Goal: Task Accomplishment & Management: Use online tool/utility

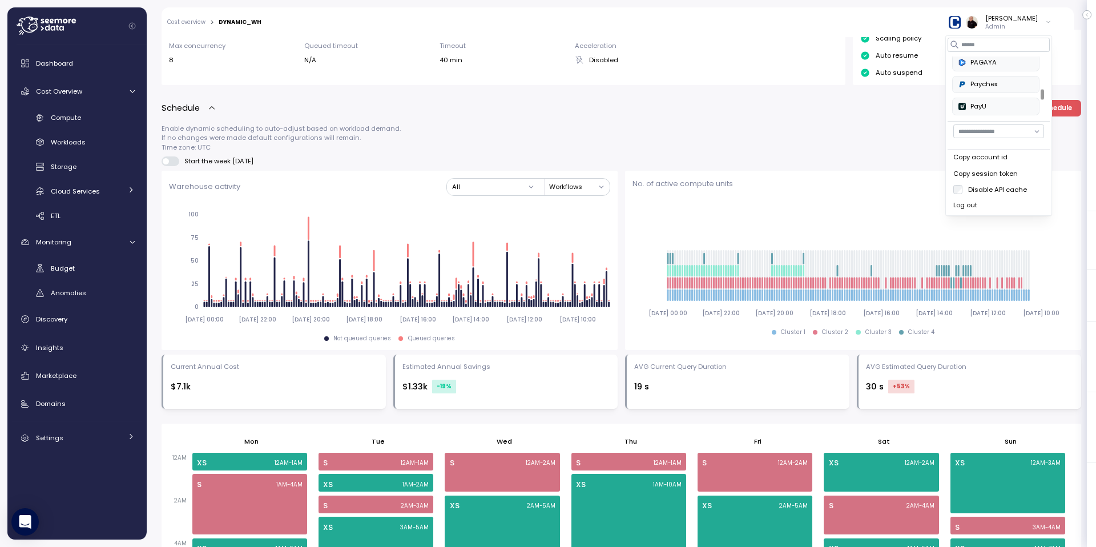
scroll to position [332, 0]
click at [982, 62] on div "PAGAYA" at bounding box center [996, 64] width 75 height 10
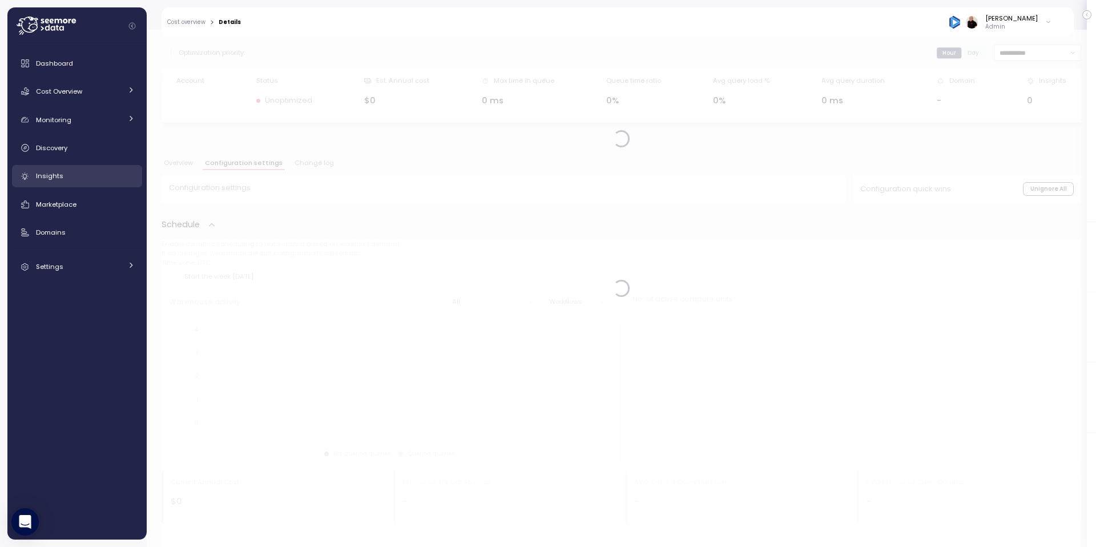
click at [87, 175] on div "Insights" at bounding box center [85, 175] width 99 height 11
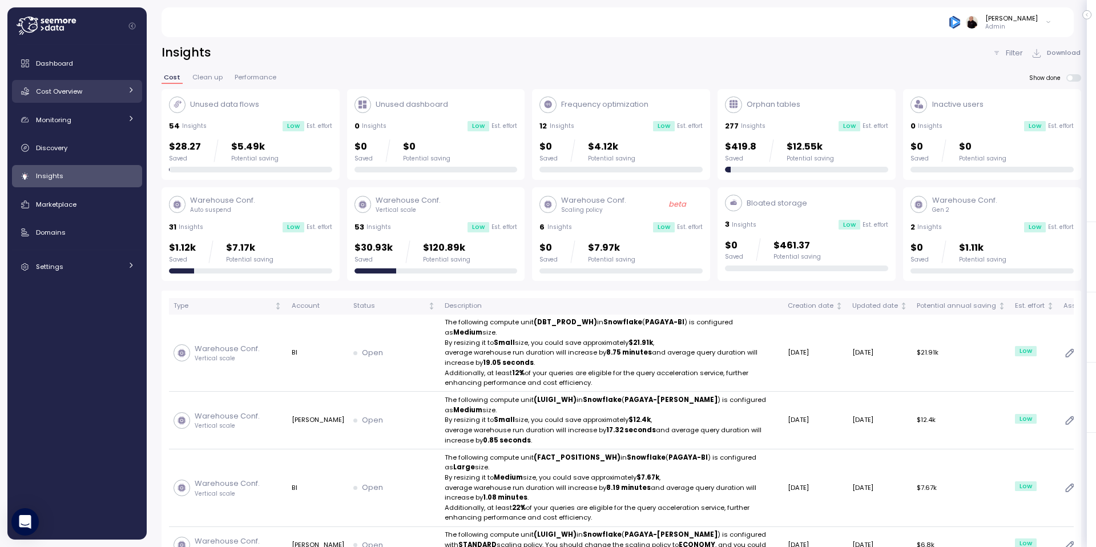
drag, startPoint x: 81, startPoint y: 86, endPoint x: 81, endPoint y: 92, distance: 6.3
click at [81, 86] on div "Cost Overview" at bounding box center [79, 91] width 86 height 11
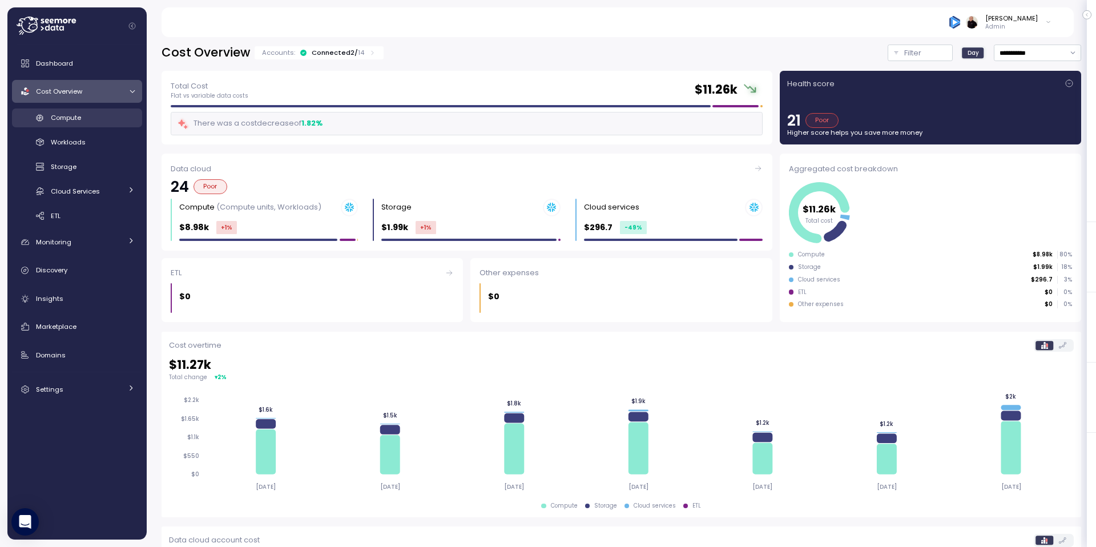
click at [79, 119] on span "Compute" at bounding box center [66, 117] width 30 height 9
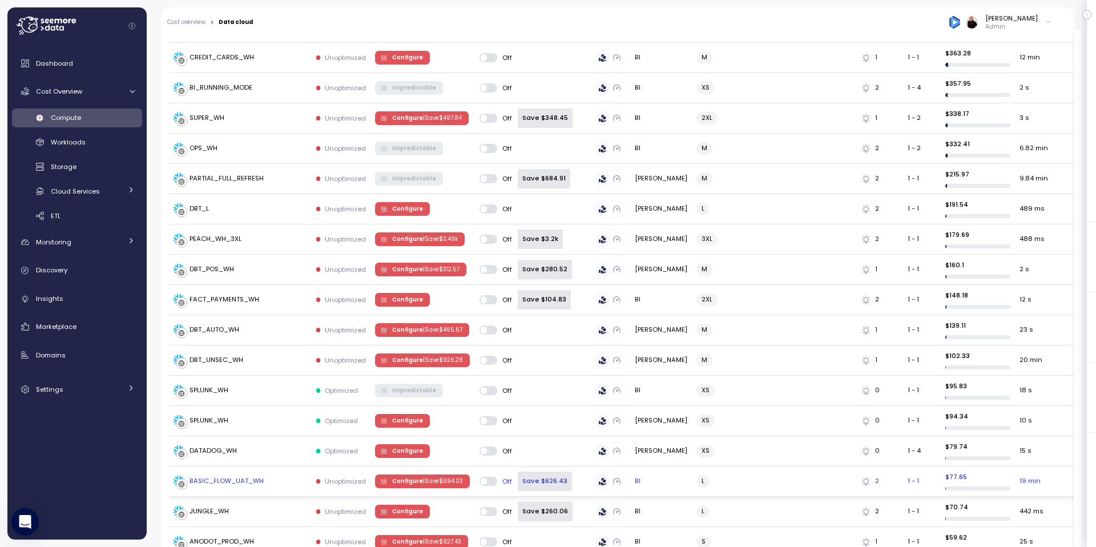
scroll to position [574, 0]
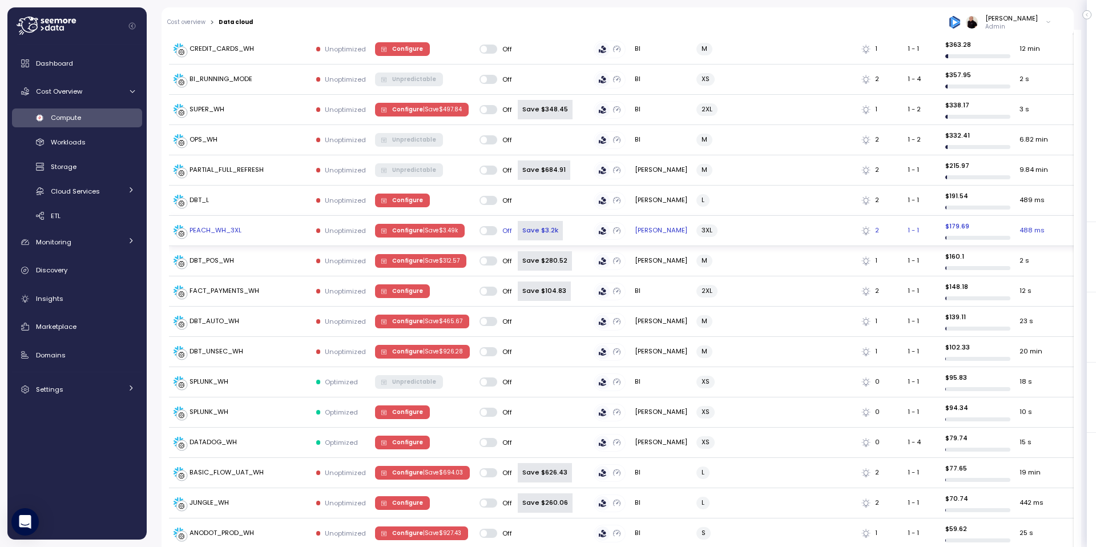
click at [407, 226] on span "Configure | Save $ 3.49k" at bounding box center [425, 230] width 66 height 13
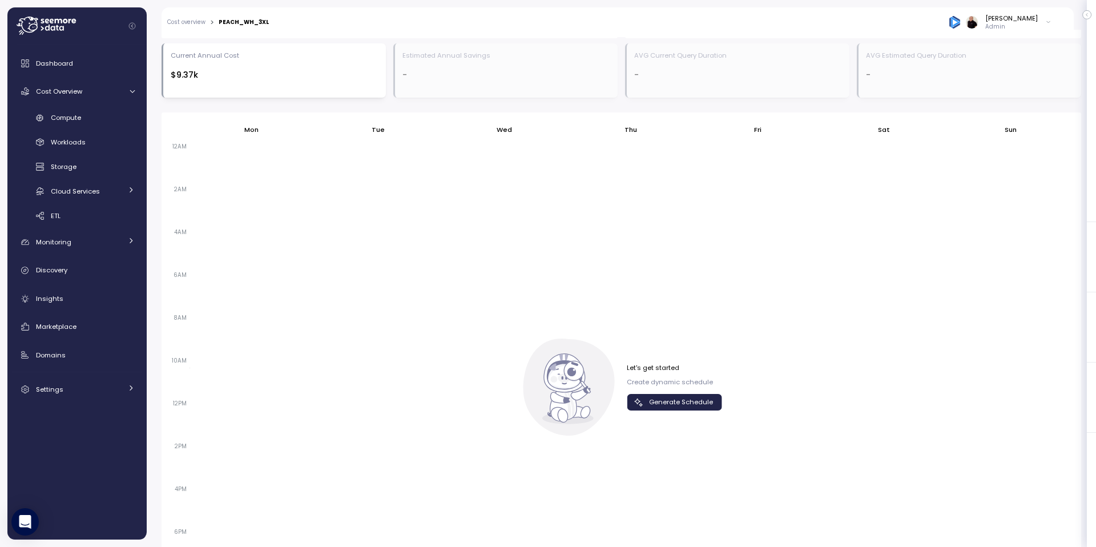
scroll to position [747, 0]
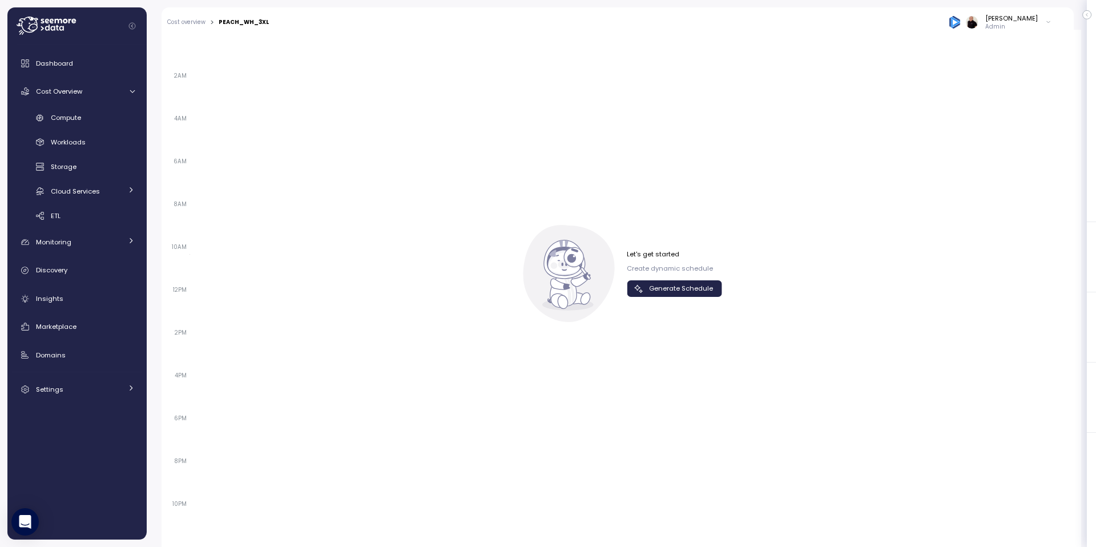
click at [674, 281] on span "Generate Schedule" at bounding box center [681, 288] width 64 height 15
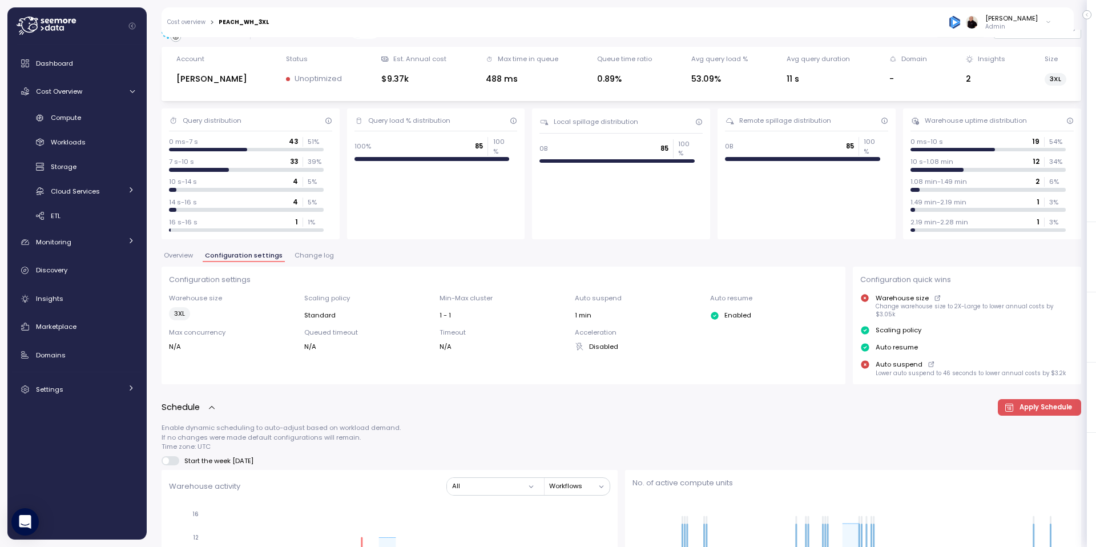
scroll to position [0, 0]
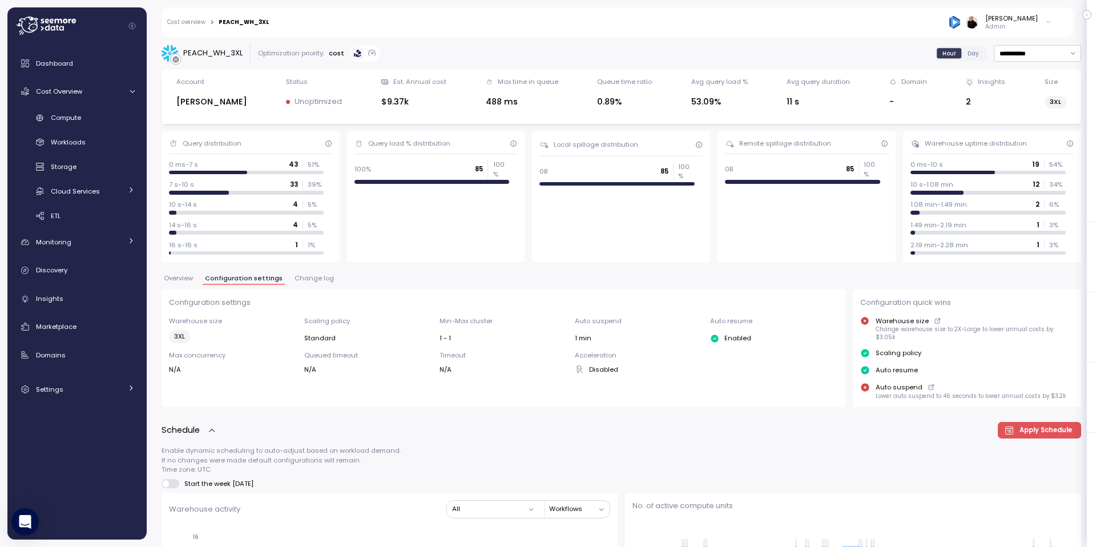
click at [307, 277] on span "Change log" at bounding box center [314, 278] width 39 height 6
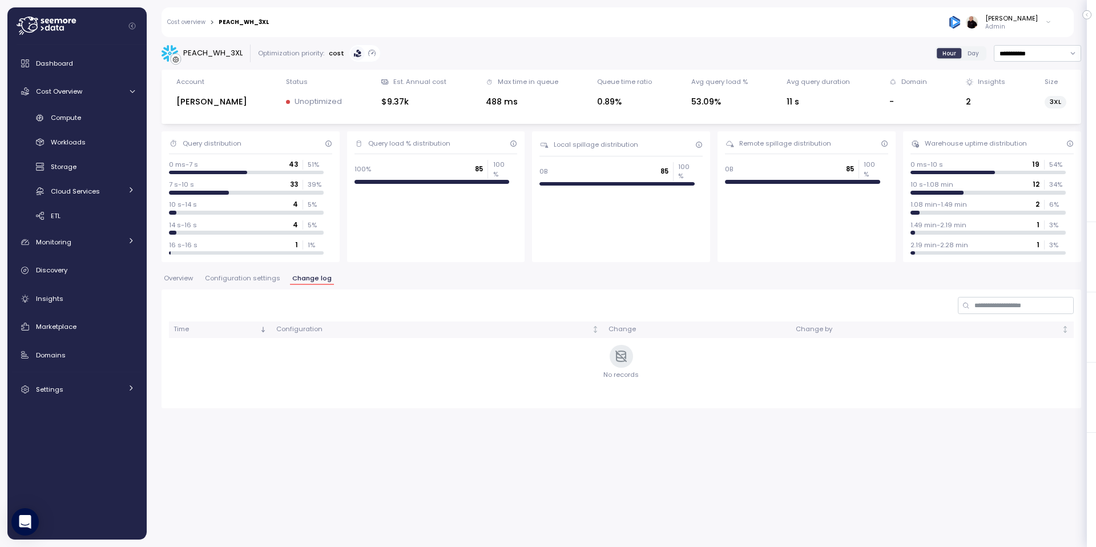
drag, startPoint x: 230, startPoint y: 279, endPoint x: 265, endPoint y: 284, distance: 35.2
click at [230, 279] on span "Configuration settings" at bounding box center [242, 278] width 75 height 6
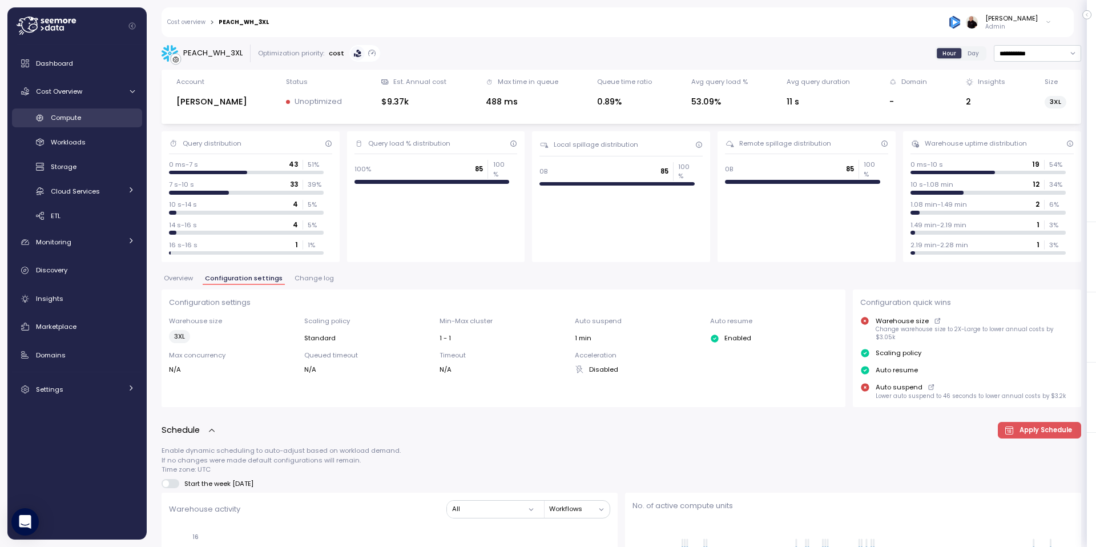
click at [91, 114] on div "Compute" at bounding box center [93, 117] width 84 height 11
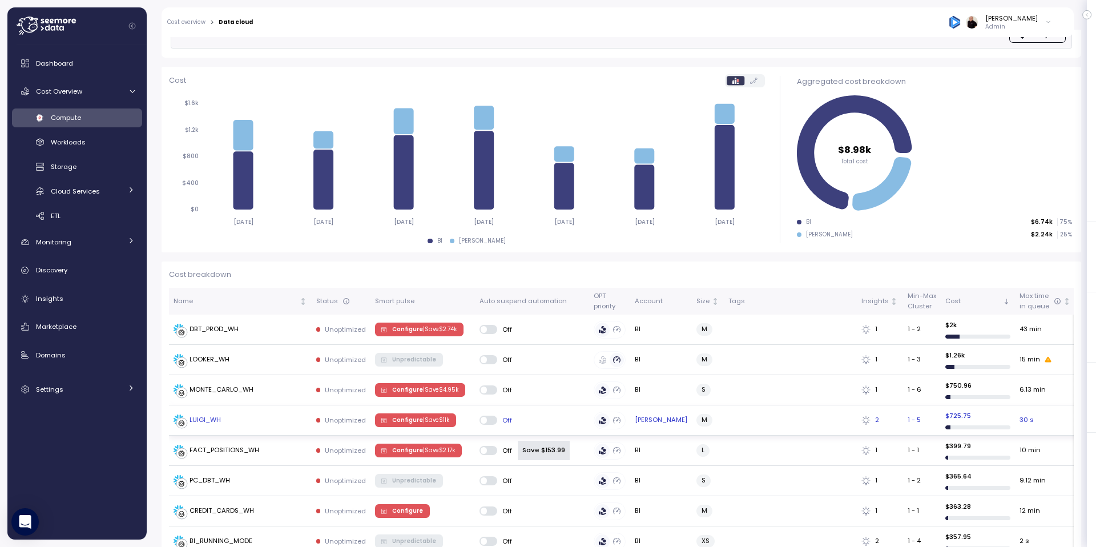
scroll to position [118, 0]
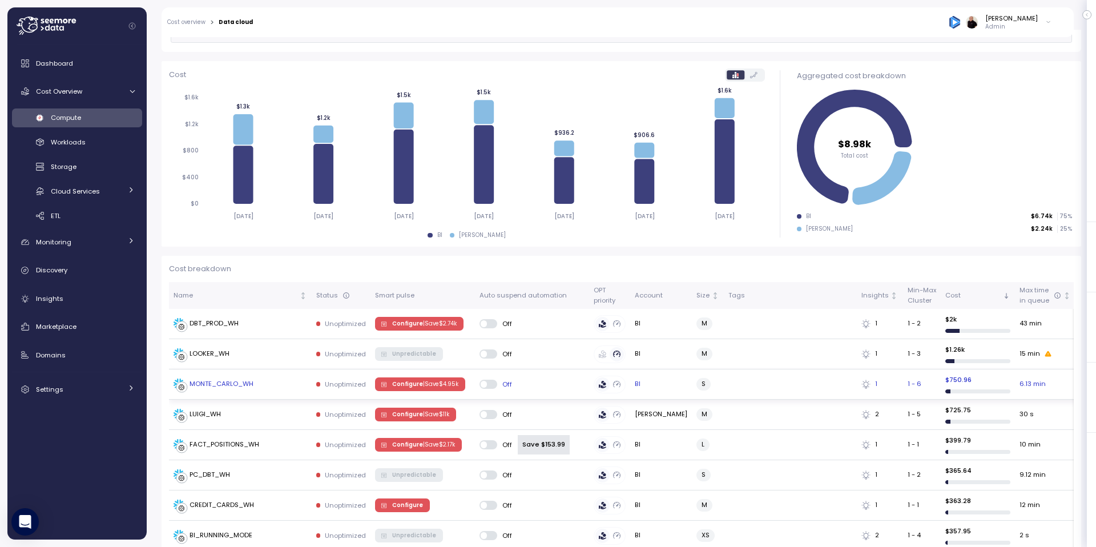
click at [395, 381] on span "Configure | Save $ 4.95k" at bounding box center [425, 384] width 66 height 13
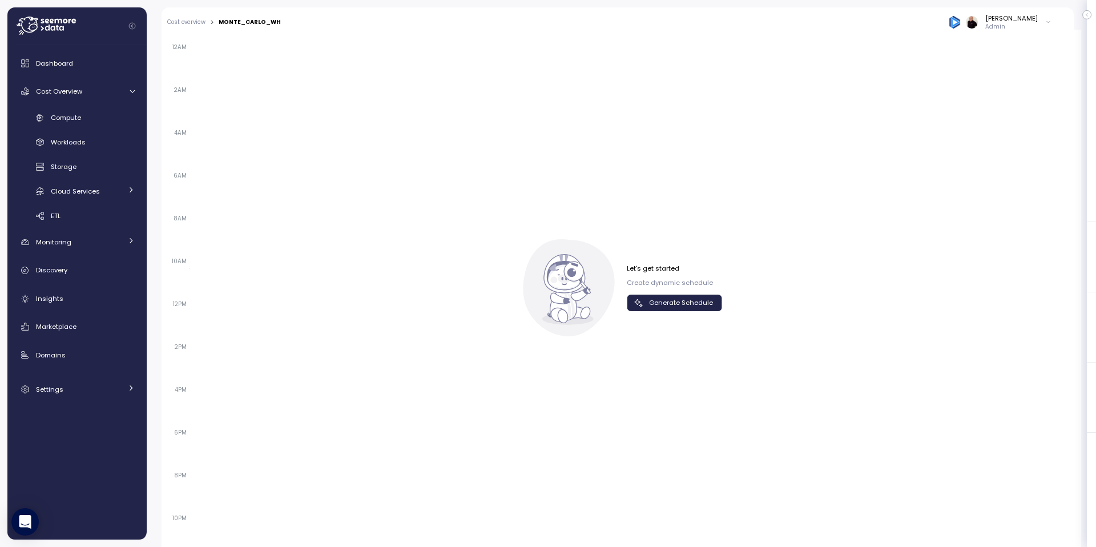
scroll to position [729, 0]
drag, startPoint x: 666, startPoint y: 301, endPoint x: 468, endPoint y: 315, distance: 198.6
click at [665, 301] on span "Generate Schedule" at bounding box center [681, 302] width 64 height 15
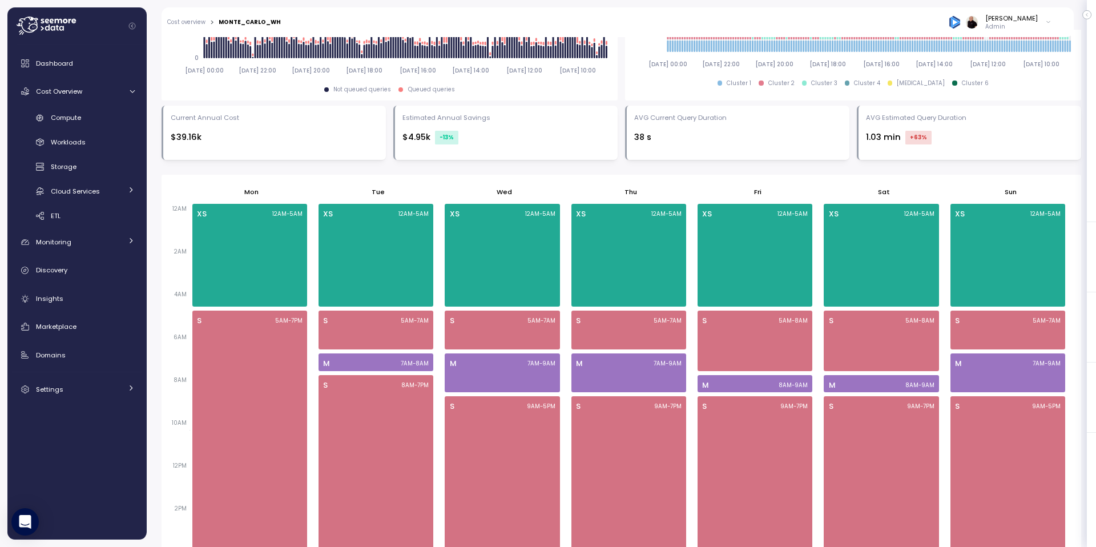
scroll to position [643, 0]
